Goal: Navigation & Orientation: Locate item on page

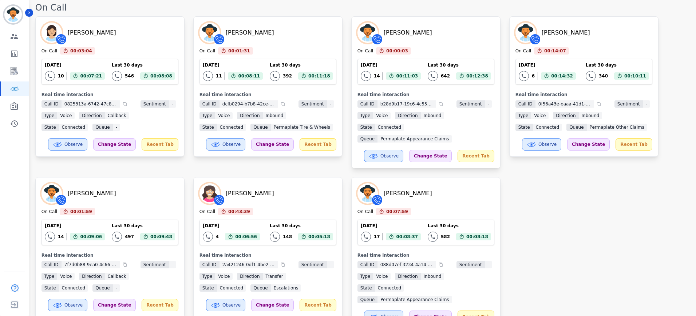
scroll to position [137, 0]
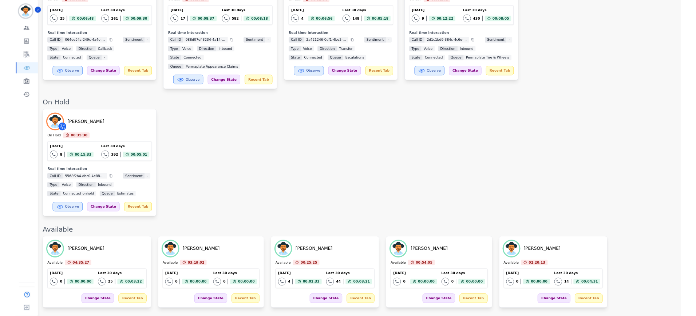
scroll to position [0, 0]
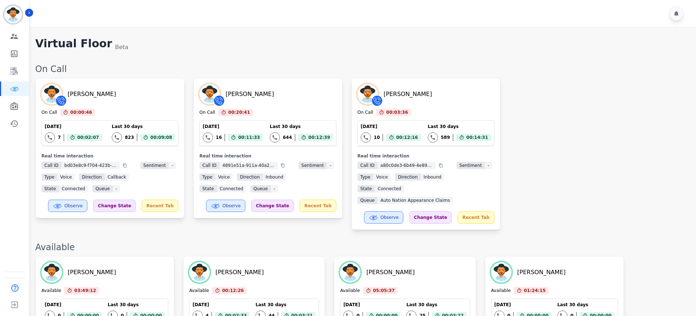
click at [587, 177] on div "[PERSON_NAME] On Call 00:00:46 Current State: On Call [DATE] 7 Total interactio…" at bounding box center [361, 154] width 653 height 152
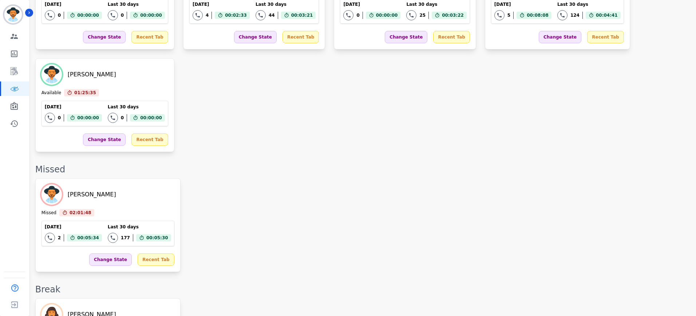
scroll to position [256, 0]
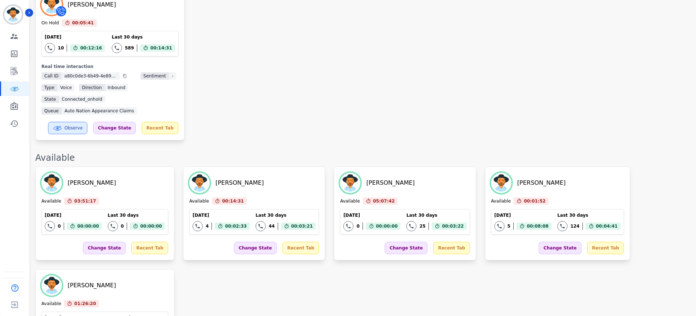
click at [326, 116] on div "[PERSON_NAME] On Hold 00:05:41 Current State: On Hold [DATE] 10 Total interacti…" at bounding box center [361, 64] width 653 height 152
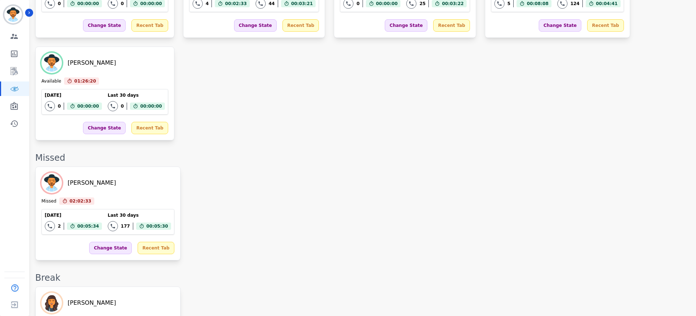
scroll to position [864, 0]
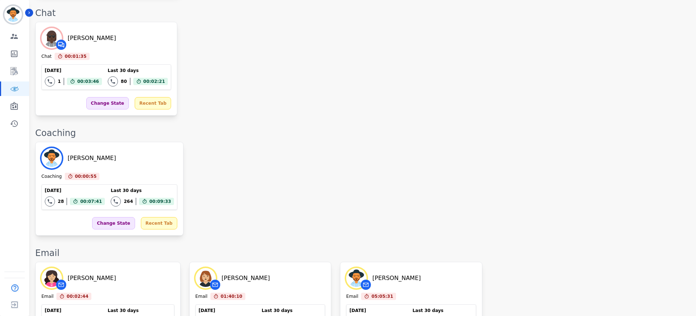
click at [331, 128] on div "Coaching" at bounding box center [361, 133] width 653 height 12
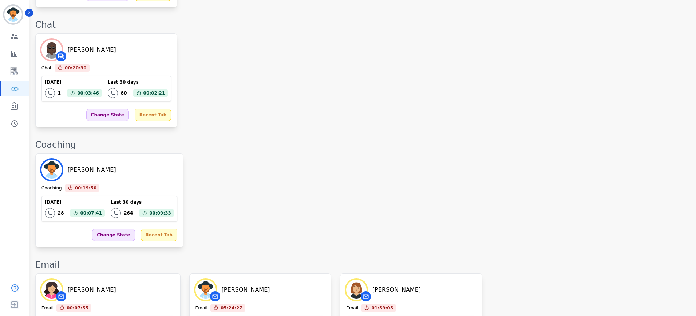
scroll to position [853, 0]
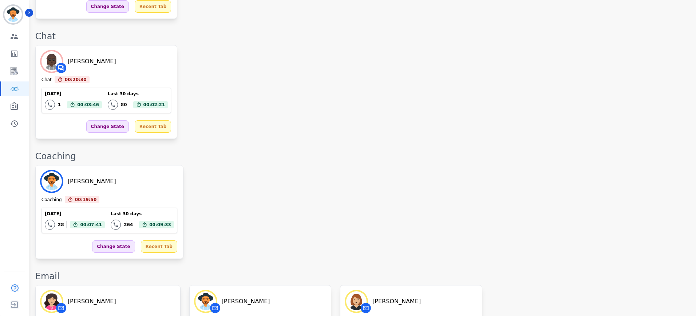
click at [411, 165] on div "[PERSON_NAME] Coaching 00:19:50 Current State: Coaching [DATE] 28 Total interac…" at bounding box center [361, 212] width 653 height 94
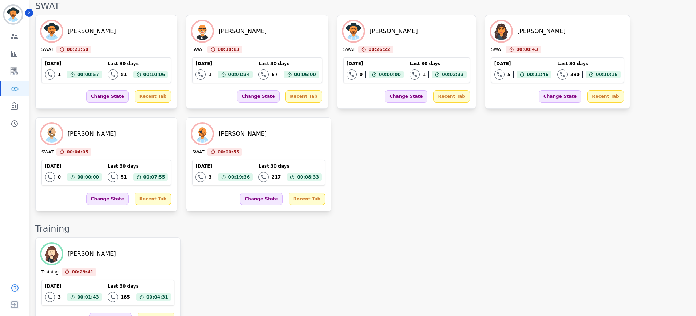
scroll to position [1581, 0]
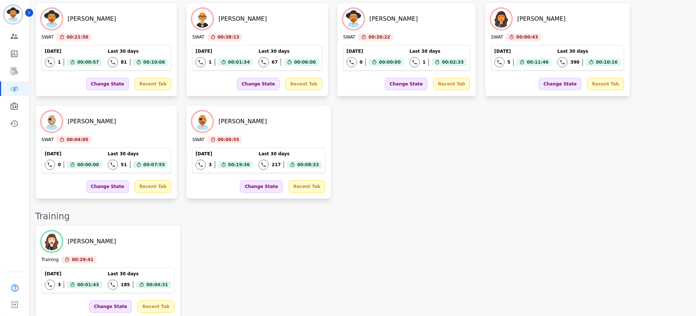
click at [478, 174] on div "[PERSON_NAME] SWAT 00:21:50 Current State: SWAT [DATE] 1 Total interactions cou…" at bounding box center [361, 101] width 653 height 197
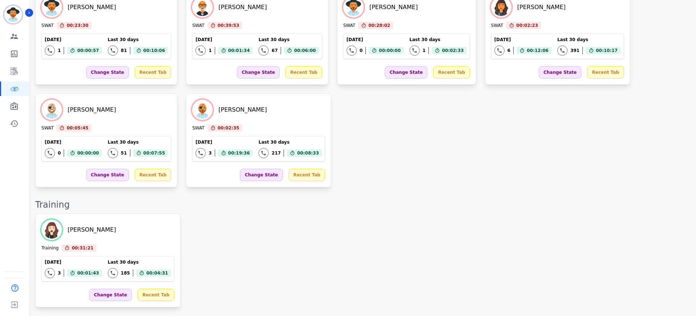
scroll to position [1467, 0]
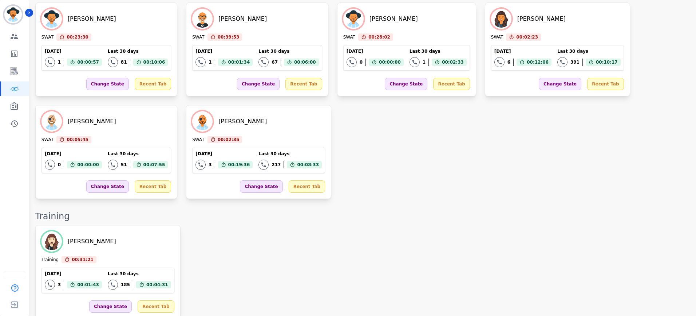
click at [351, 211] on div "Training" at bounding box center [361, 217] width 653 height 12
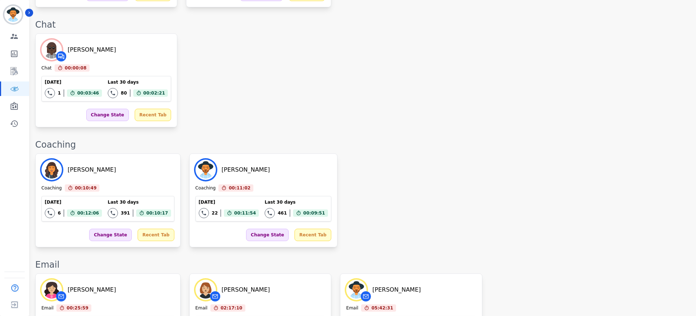
scroll to position [853, 0]
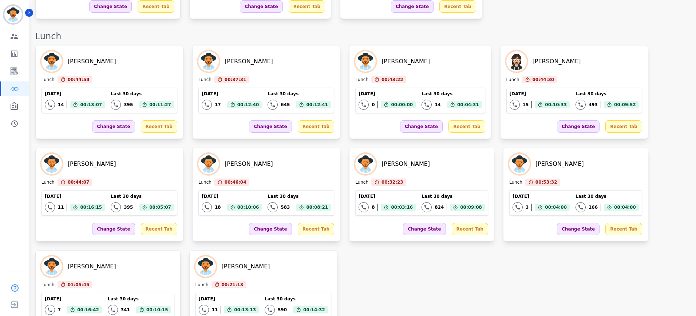
click at [658, 88] on div "[PERSON_NAME] Lunch 00:44:58 Current State: Lunch [DATE] 14 Total interactions …" at bounding box center [361, 194] width 653 height 299
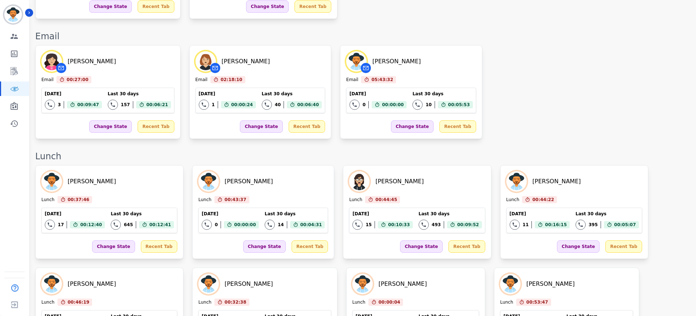
click at [658, 88] on div "[PERSON_NAME] Email 00:27:00 Current State: Email [DATE] 3 Total interactions c…" at bounding box center [361, 92] width 653 height 94
click at [509, 77] on div "[PERSON_NAME] Email 00:27:00 Current State: Email [DATE] 3 Total interactions c…" at bounding box center [361, 92] width 653 height 94
